Goal: Task Accomplishment & Management: Use online tool/utility

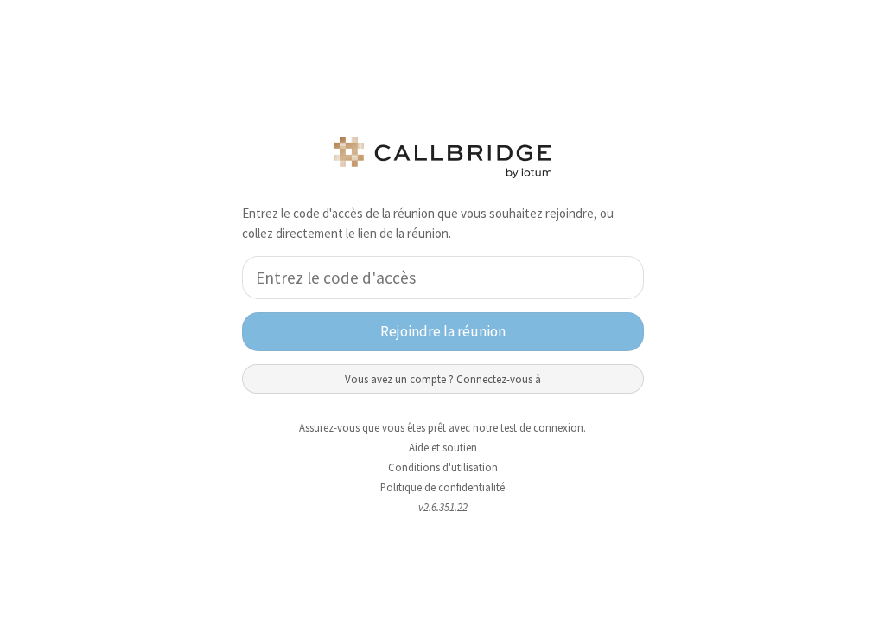
click at [500, 380] on button "Vous avez un compte ? Connectez-vous à" at bounding box center [443, 378] width 402 height 29
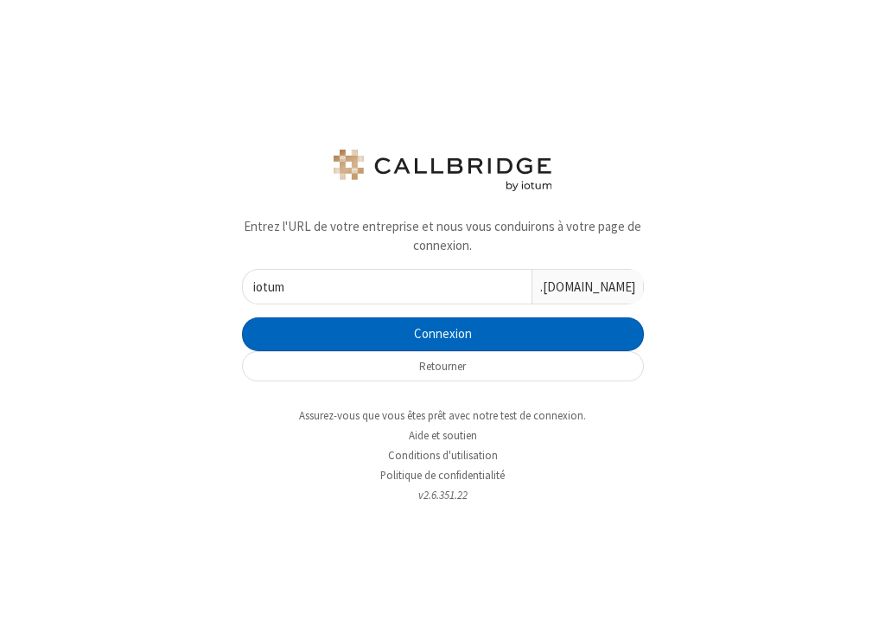
type input "iotum"
click at [458, 333] on button "Connexion" at bounding box center [443, 334] width 402 height 35
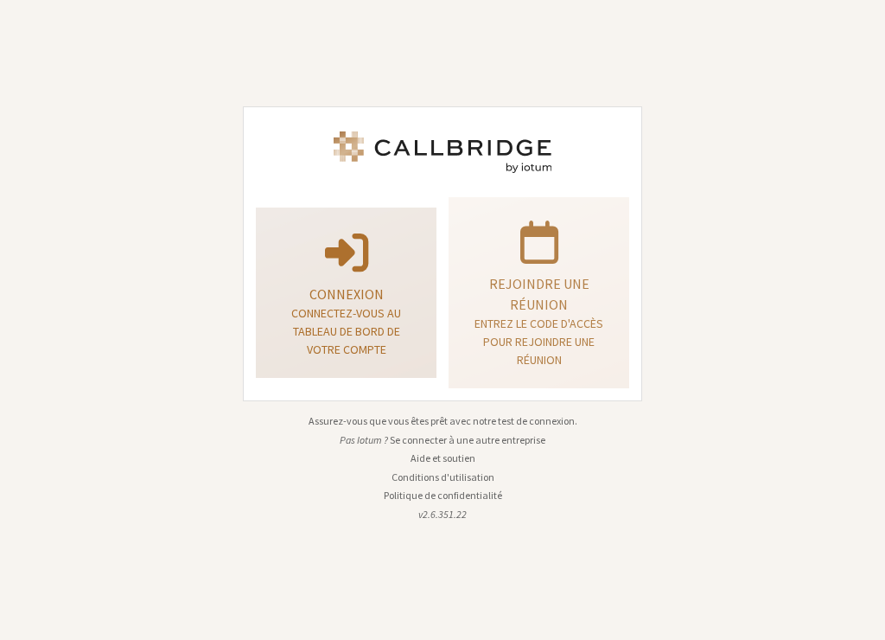
click at [368, 290] on p "Connexion" at bounding box center [345, 293] width 137 height 21
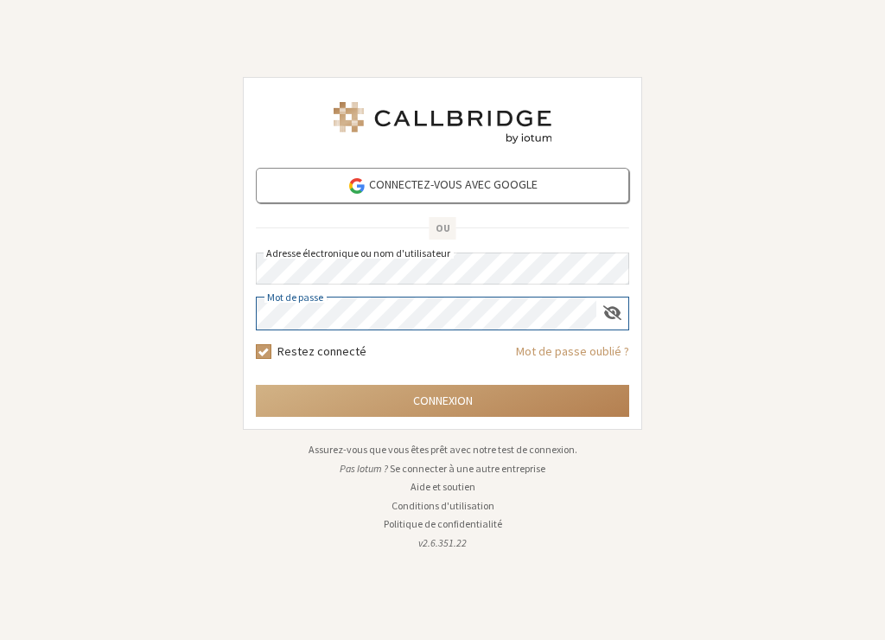
click at [256, 385] on button "Connexion" at bounding box center [442, 401] width 373 height 32
